Goal: Task Accomplishment & Management: Manage account settings

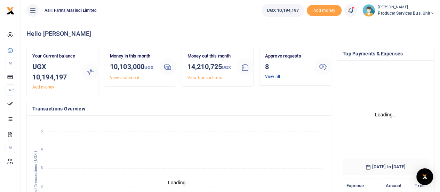
scroll to position [97, 81]
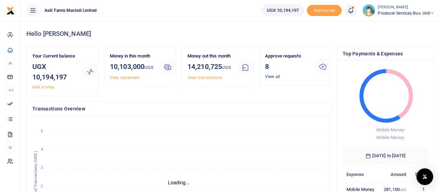
click at [273, 77] on link "View all" at bounding box center [272, 76] width 15 height 5
click at [269, 76] on link "View all" at bounding box center [272, 76] width 15 height 5
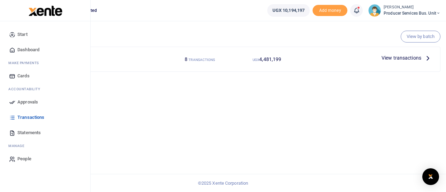
click at [30, 101] on span "Approvals" at bounding box center [27, 102] width 21 height 7
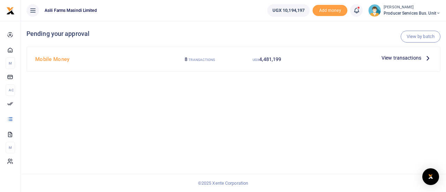
click at [408, 59] on span "View transactions" at bounding box center [401, 58] width 40 height 8
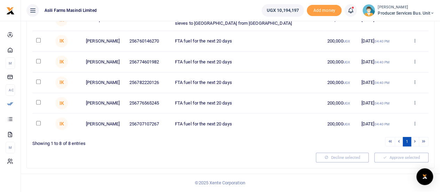
scroll to position [148, 0]
click at [38, 124] on input "checkbox" at bounding box center [38, 123] width 5 height 5
checkbox input "true"
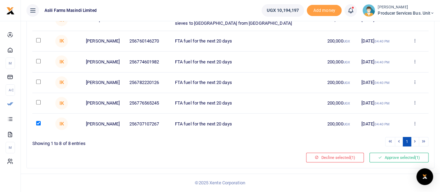
click at [38, 102] on input "checkbox" at bounding box center [38, 102] width 5 height 5
checkbox input "true"
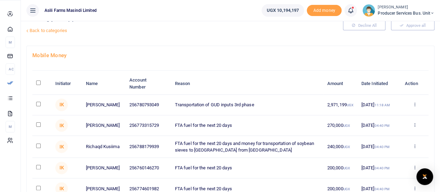
scroll to position [0, 0]
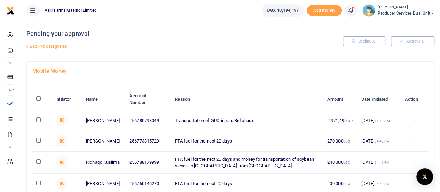
click at [37, 119] on input "checkbox" at bounding box center [38, 119] width 5 height 5
checkbox input "true"
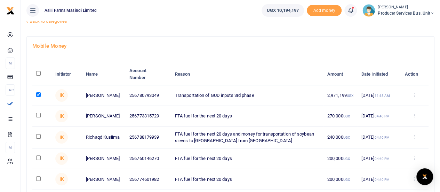
scroll to position [70, 0]
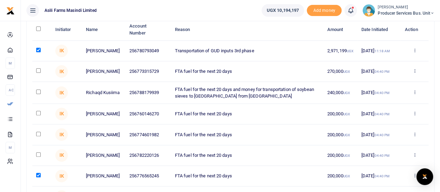
click at [37, 70] on input "checkbox" at bounding box center [38, 70] width 5 height 5
checkbox input "true"
click at [37, 94] on input "checkbox" at bounding box center [38, 91] width 5 height 5
checkbox input "true"
click at [37, 136] on input "checkbox" at bounding box center [38, 134] width 5 height 5
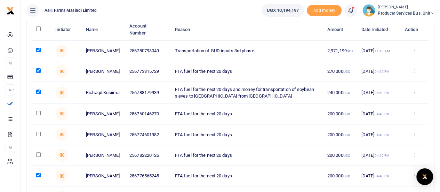
checkbox input "true"
click at [37, 157] on input "checkbox" at bounding box center [38, 154] width 5 height 5
checkbox input "true"
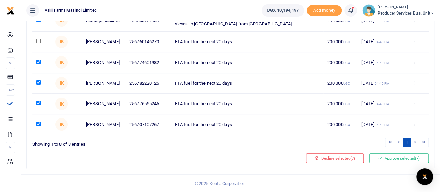
scroll to position [148, 0]
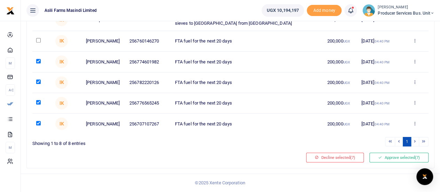
click at [415, 142] on li at bounding box center [416, 141] width 8 height 9
click at [387, 160] on button "Approve selected (7)" at bounding box center [399, 157] width 59 height 10
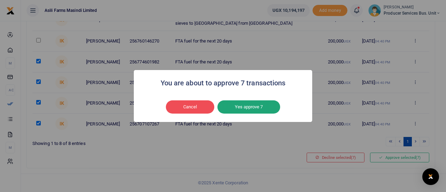
click at [249, 108] on button "Yes approve 7" at bounding box center [248, 106] width 63 height 13
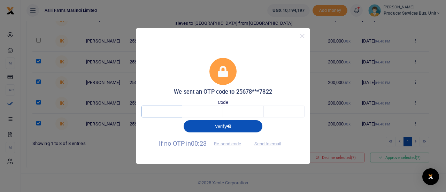
click at [166, 108] on input "text" at bounding box center [161, 111] width 41 height 12
type input "8"
type input "5"
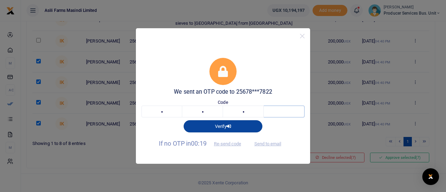
type input "0"
